Goal: Task Accomplishment & Management: Complete application form

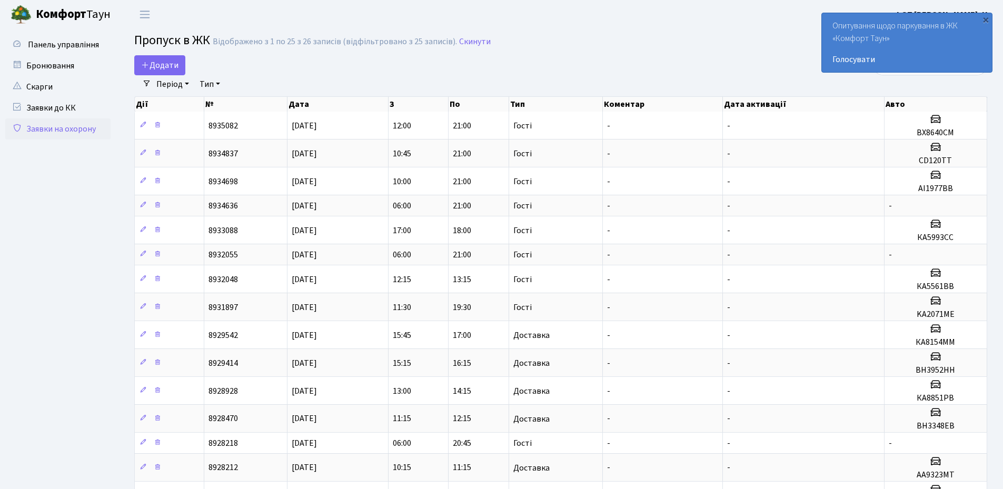
select select "25"
click at [985, 18] on div "×" at bounding box center [986, 19] width 11 height 11
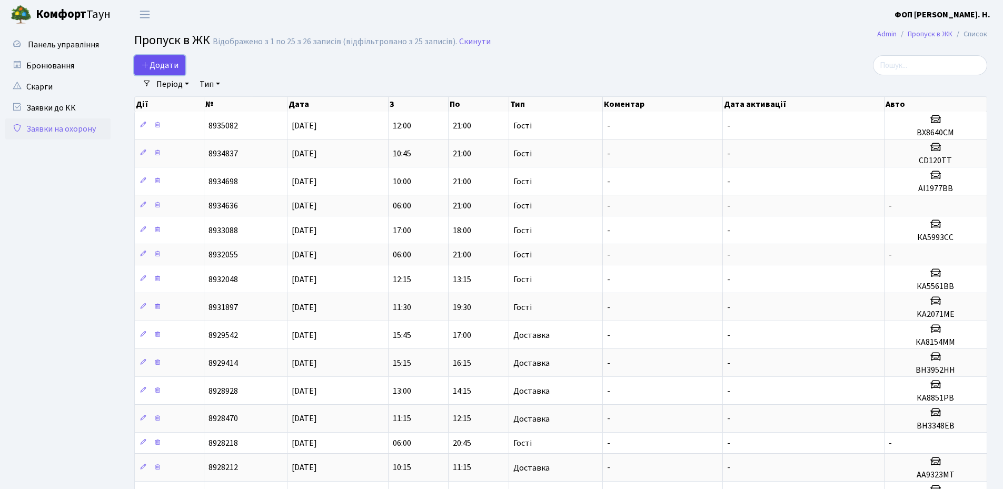
click at [163, 64] on span "Додати" at bounding box center [159, 66] width 37 height 12
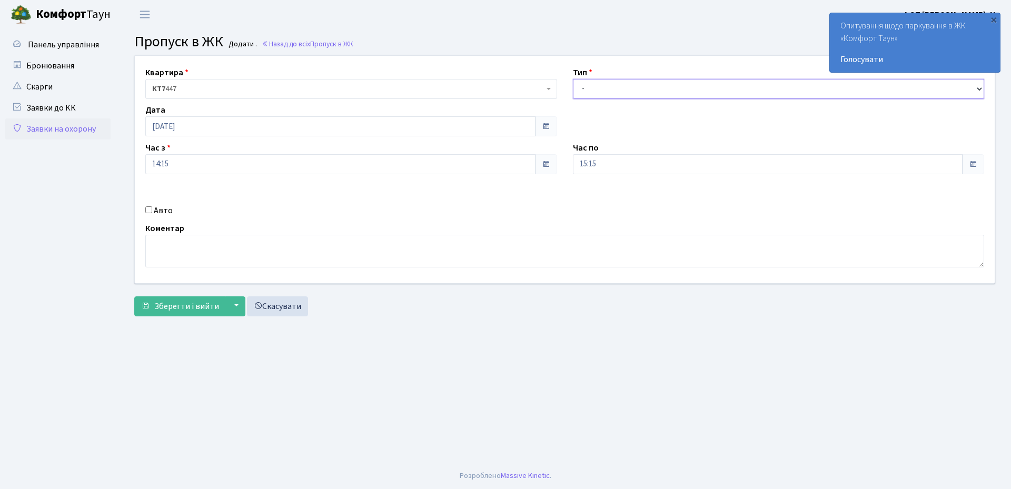
click at [621, 92] on select "- Доставка Таксі Гості Сервіс" at bounding box center [779, 89] width 412 height 20
select select "3"
click at [573, 79] on select "- Доставка Таксі Гості Сервіс" at bounding box center [779, 89] width 412 height 20
click at [602, 164] on input "15:15" at bounding box center [768, 164] width 390 height 20
click at [601, 200] on icon at bounding box center [602, 200] width 28 height 28
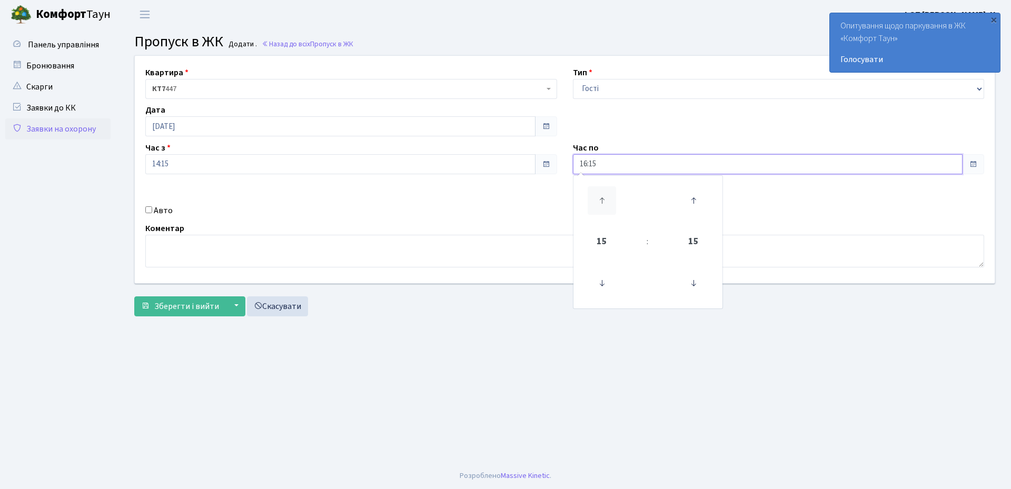
click at [601, 200] on icon at bounding box center [602, 200] width 28 height 28
drag, startPoint x: 602, startPoint y: 202, endPoint x: 673, endPoint y: 242, distance: 80.9
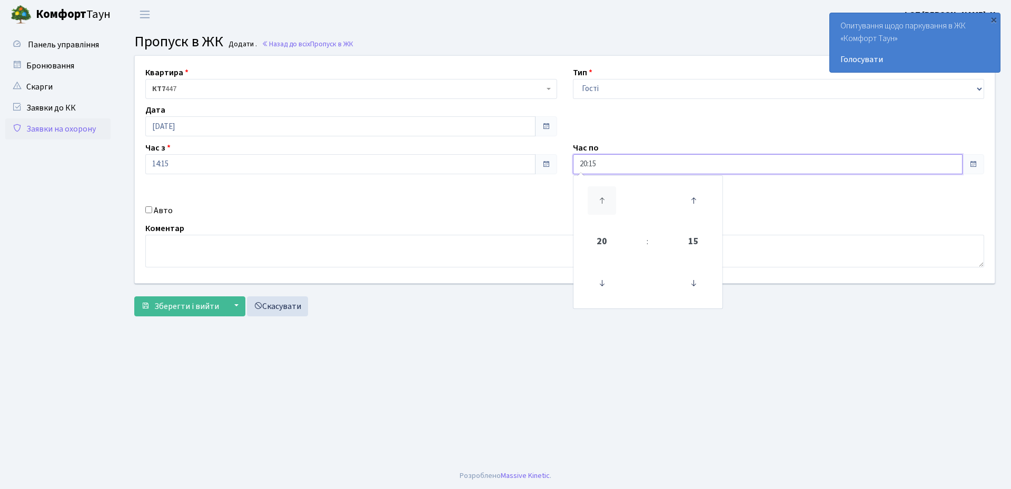
click at [602, 202] on icon at bounding box center [602, 200] width 28 height 28
click at [698, 288] on icon at bounding box center [693, 283] width 28 height 28
type input "21:00"
click at [164, 210] on label "Авто" at bounding box center [163, 210] width 19 height 13
click at [152, 210] on input "Авто" at bounding box center [148, 209] width 7 height 7
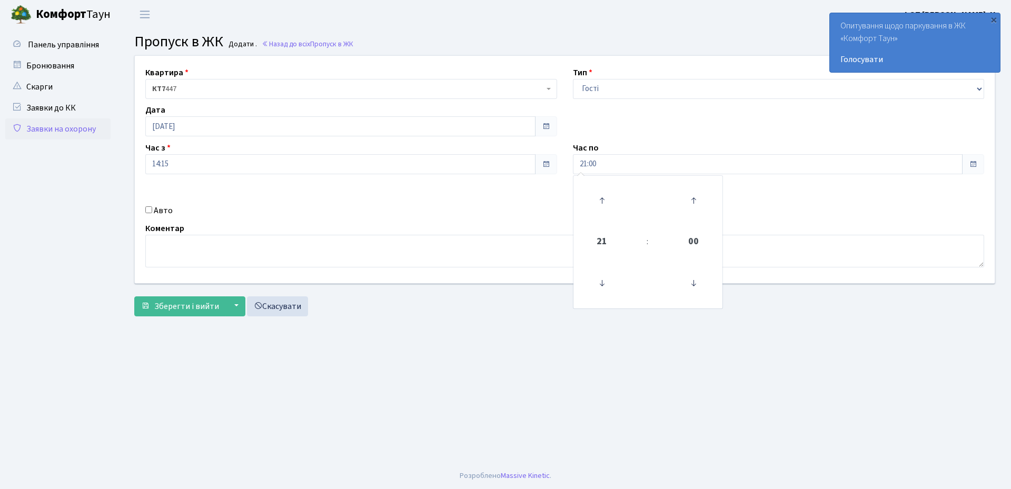
checkbox input "true"
paste input "АА2736ВС"
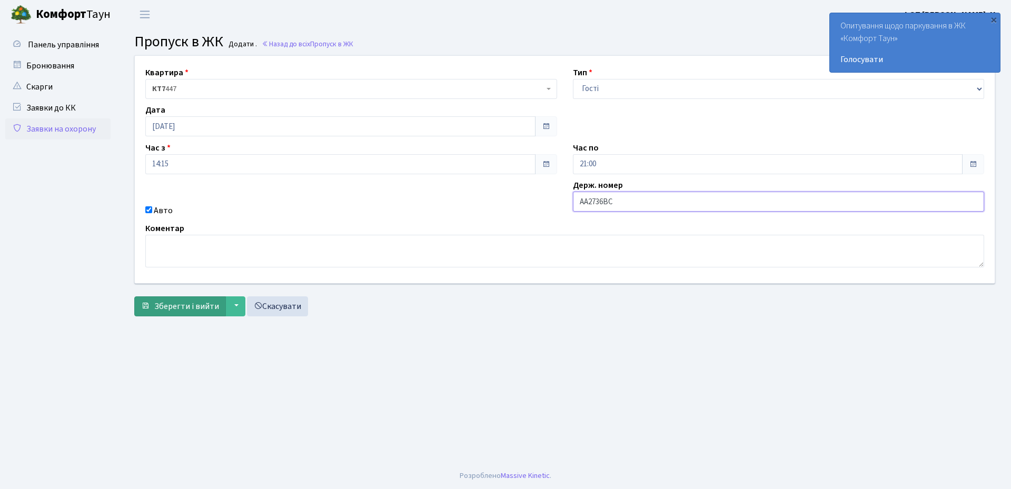
type input "АА2736ВС"
click at [191, 307] on span "Зберегти і вийти" at bounding box center [186, 307] width 65 height 12
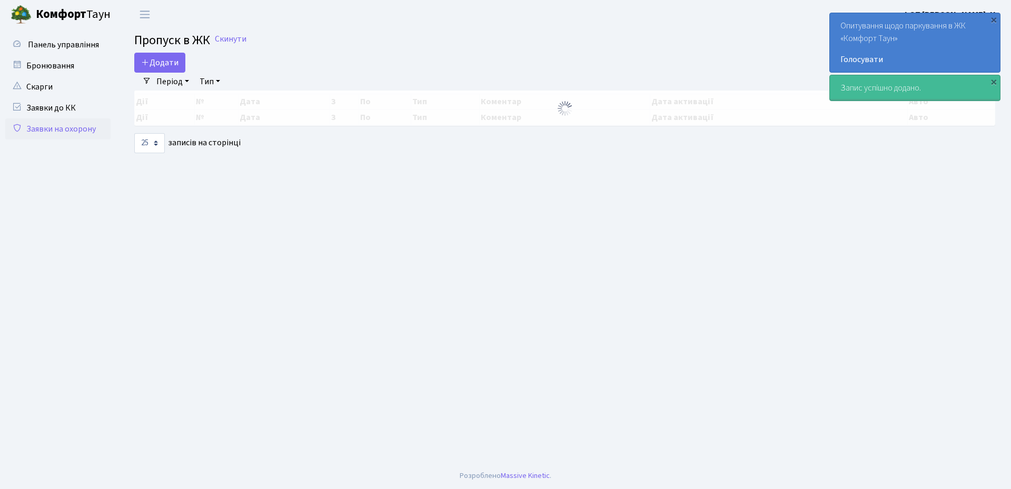
select select "25"
